Goal: Information Seeking & Learning: Learn about a topic

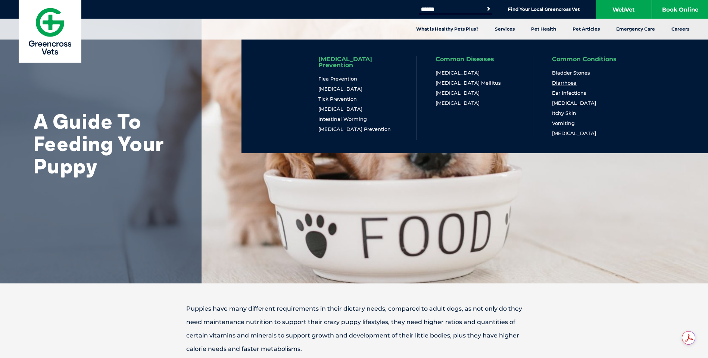
click at [561, 83] on link "Diarrhoea" at bounding box center [564, 83] width 25 height 6
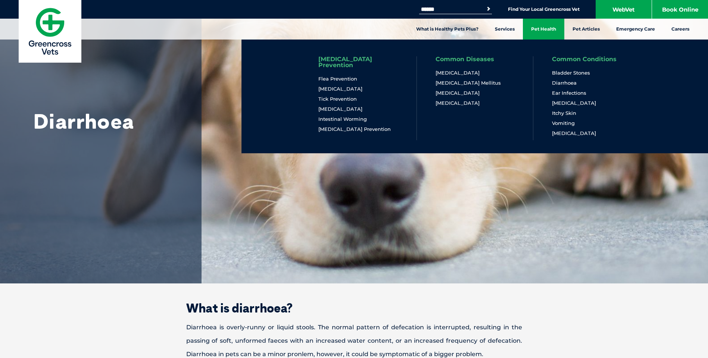
click at [560, 32] on link "Pet Health" at bounding box center [543, 29] width 41 height 21
